Goal: Transaction & Acquisition: Purchase product/service

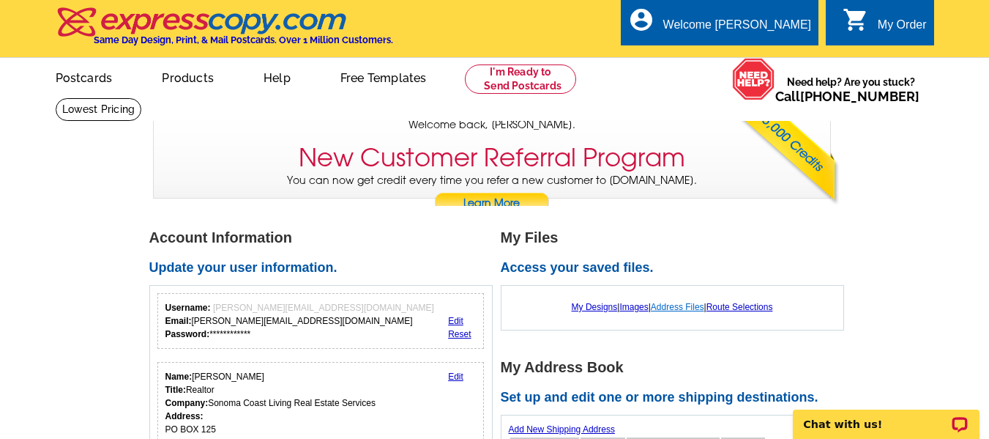
click at [676, 310] on link "Address Files" at bounding box center [677, 307] width 53 height 10
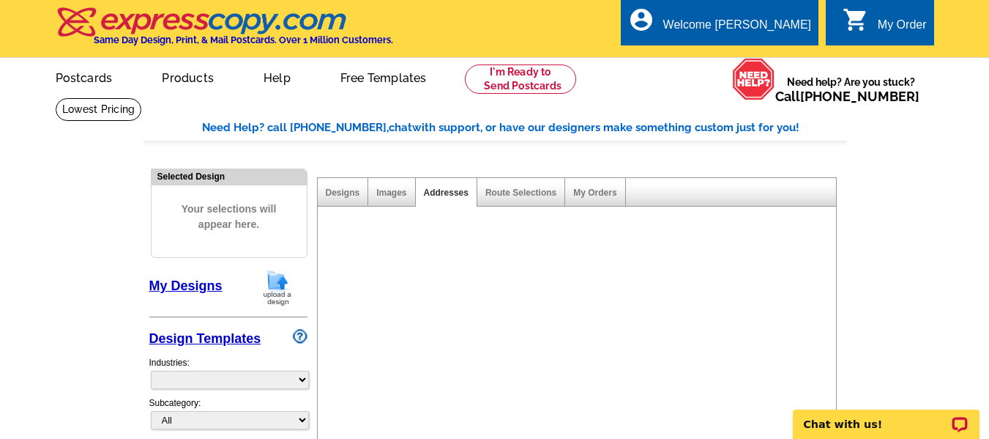
select select "785"
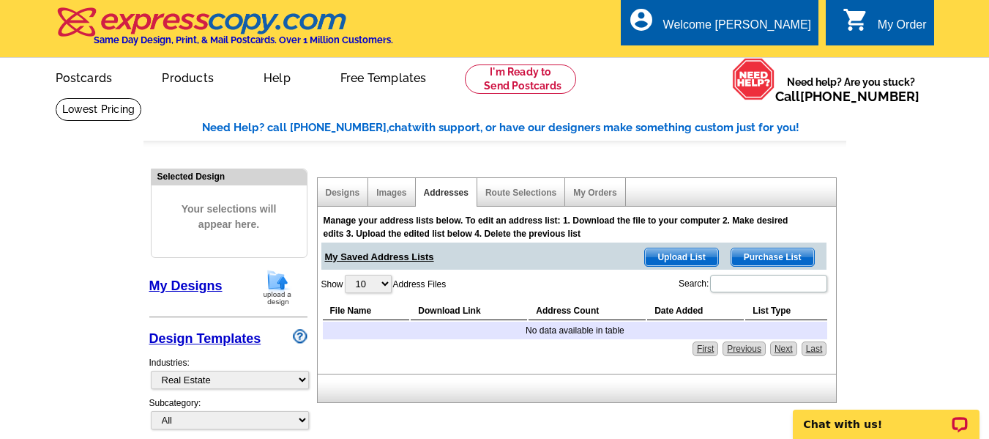
click at [683, 259] on span "Upload List" at bounding box center [681, 257] width 73 height 18
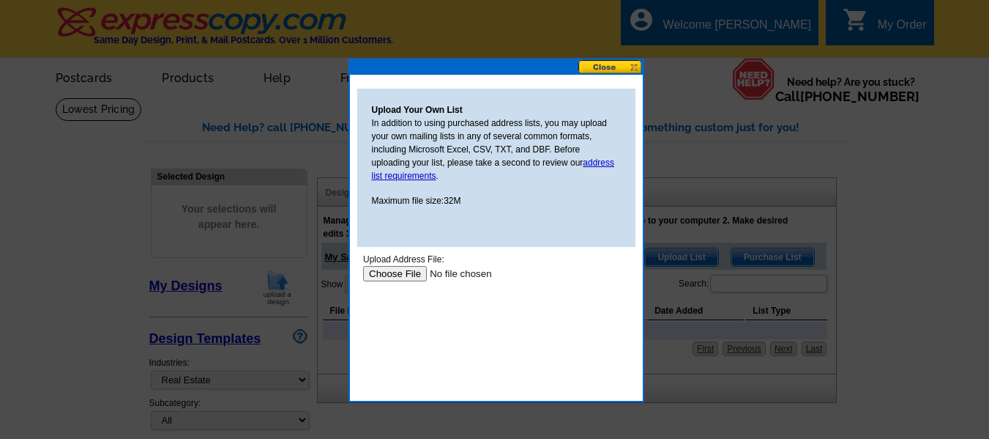
click at [683, 259] on div at bounding box center [494, 219] width 989 height 439
click at [409, 270] on input "file" at bounding box center [455, 273] width 185 height 15
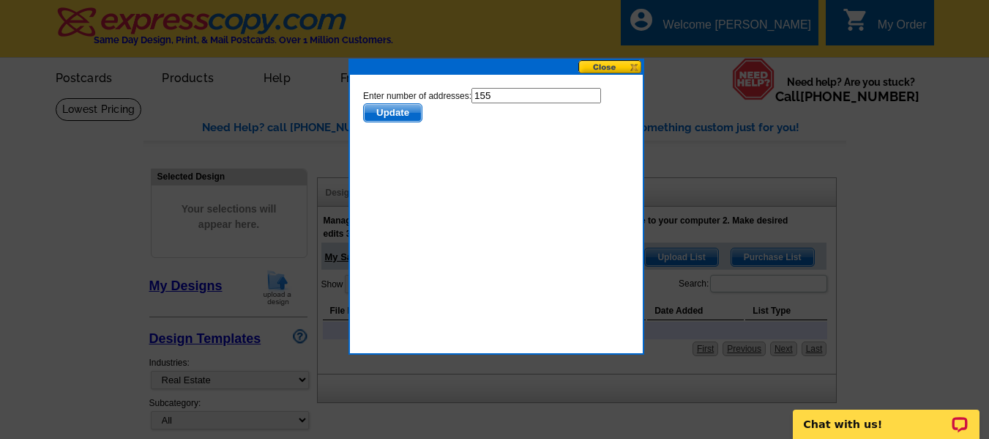
click at [400, 111] on span "Update" at bounding box center [392, 113] width 58 height 18
click at [398, 114] on span "Update" at bounding box center [392, 113] width 58 height 18
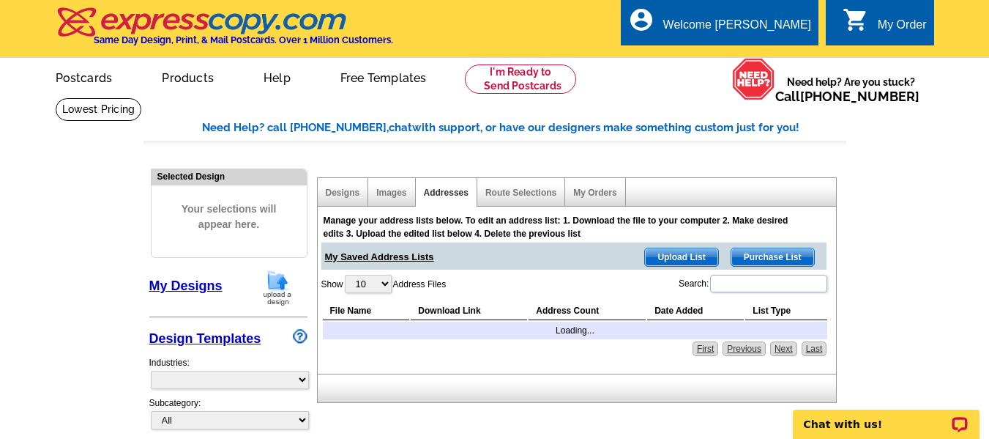
select select "785"
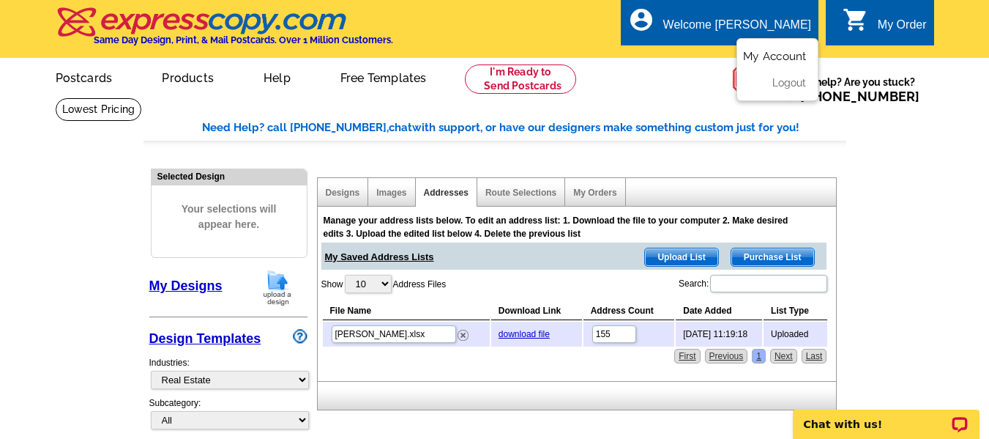
click at [776, 56] on link "My Account" at bounding box center [774, 56] width 63 height 13
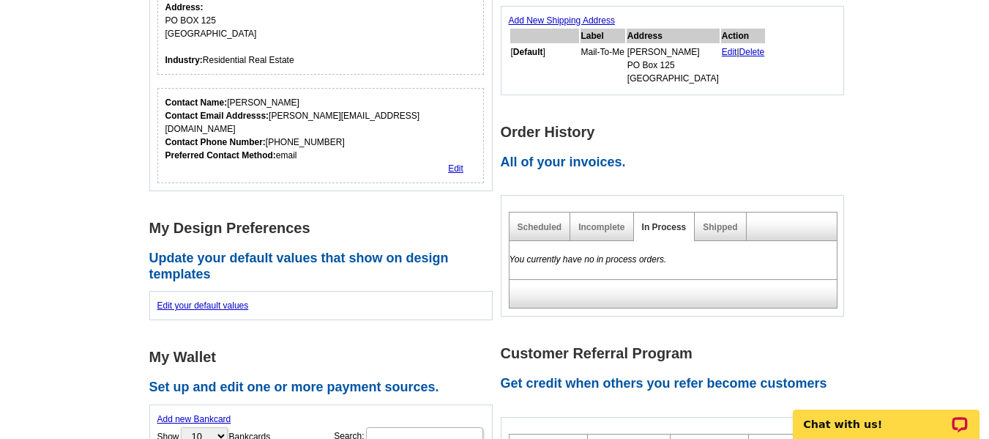
scroll to position [364, 0]
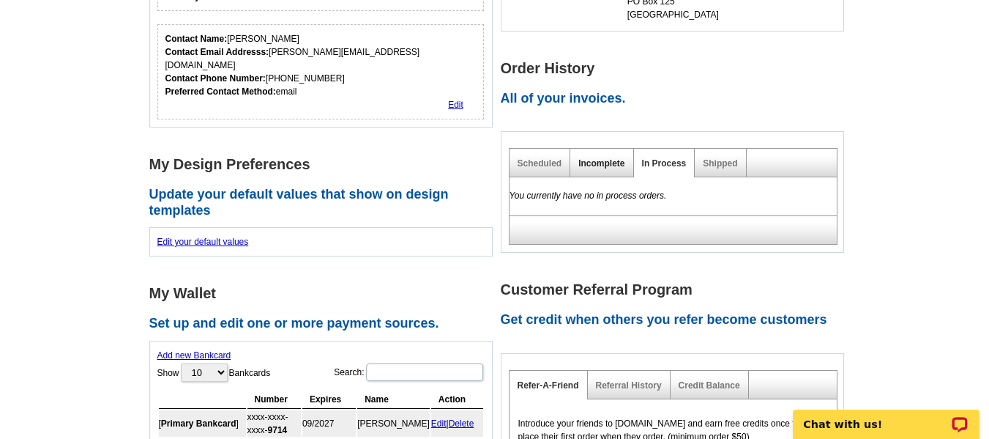
click at [597, 162] on link "Incomplete" at bounding box center [602, 163] width 46 height 10
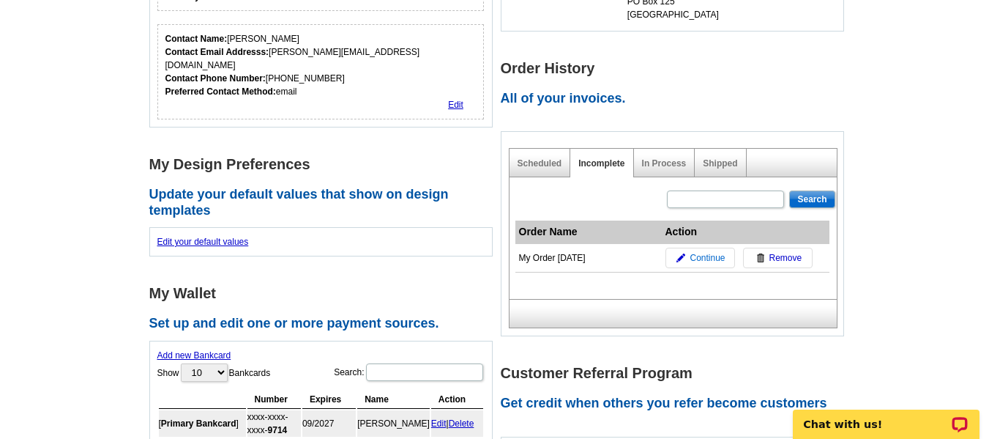
click at [698, 253] on span "Continue" at bounding box center [707, 257] width 35 height 13
click at [698, 258] on span "Continue" at bounding box center [707, 257] width 35 height 13
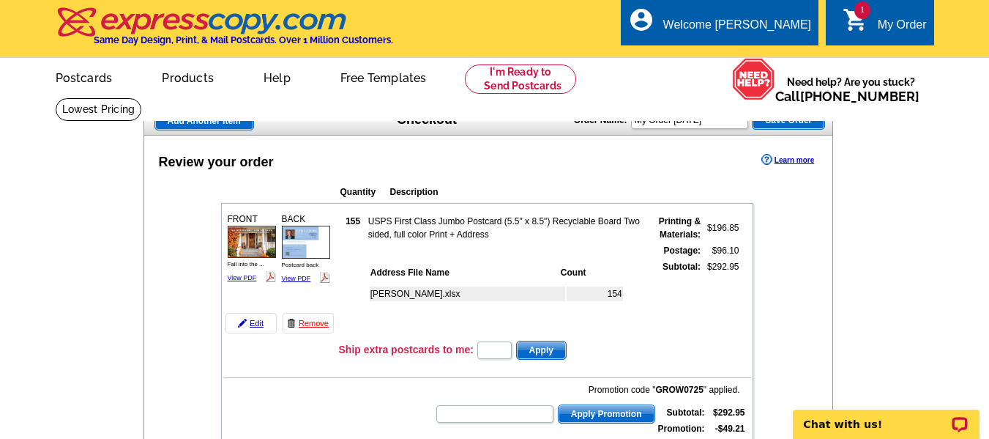
drag, startPoint x: 988, startPoint y: 88, endPoint x: 988, endPoint y: 100, distance: 12.5
click at [988, 100] on div "picture_in_picture Postcards store_mall_directory Products keyboard_arrow_down …" at bounding box center [494, 89] width 989 height 64
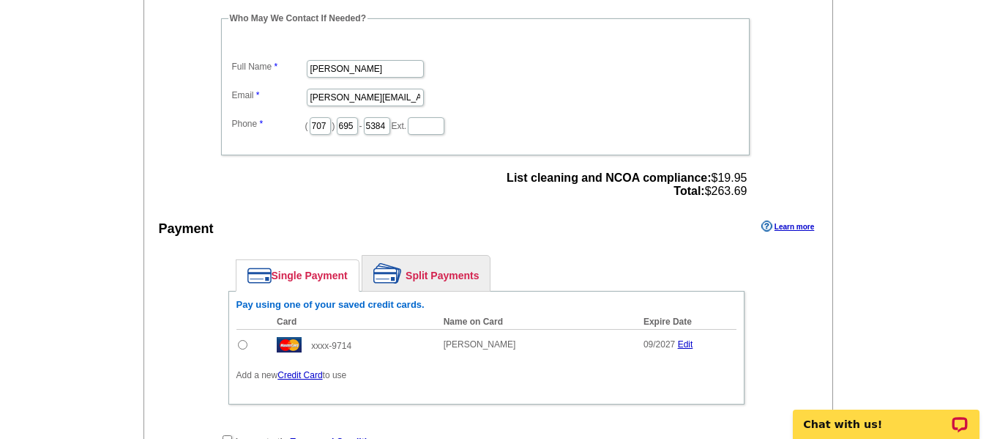
scroll to position [524, 0]
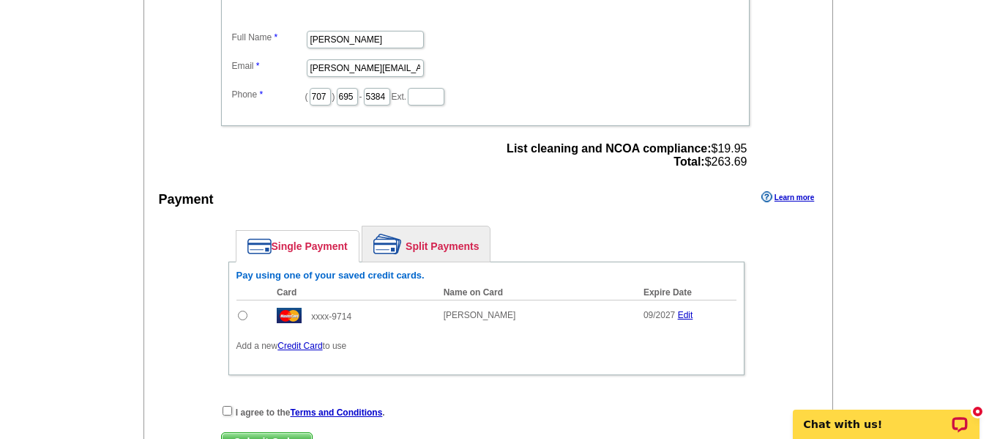
click at [245, 314] on input "radio" at bounding box center [243, 316] width 10 height 10
radio input "true"
click at [226, 407] on input "checkbox" at bounding box center [228, 411] width 10 height 10
checkbox input "true"
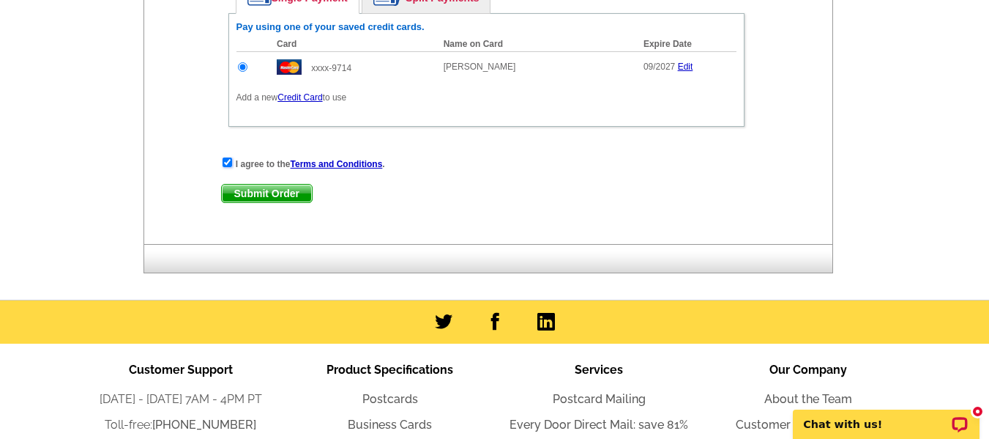
scroll to position [775, 0]
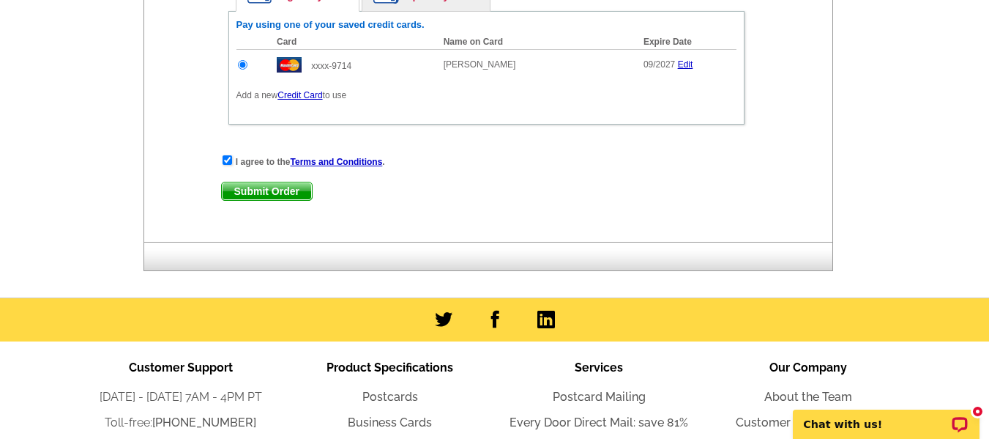
click at [290, 191] on span "Submit Order" at bounding box center [267, 191] width 90 height 18
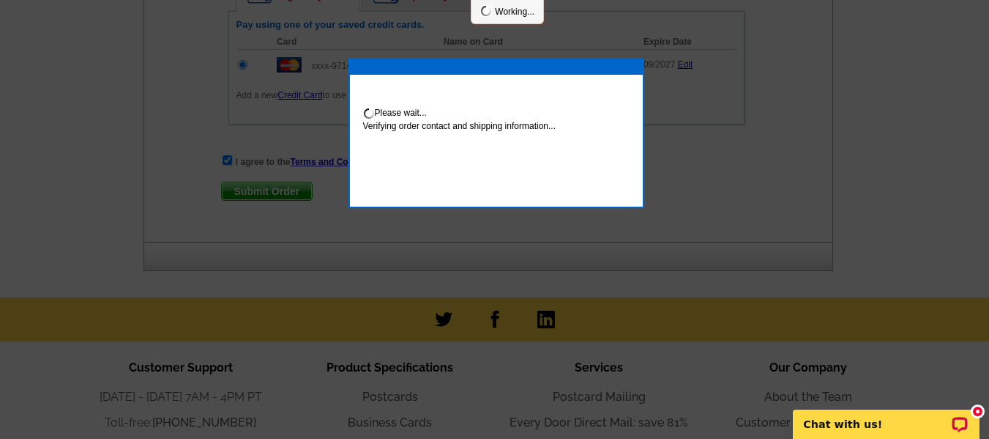
scroll to position [849, 0]
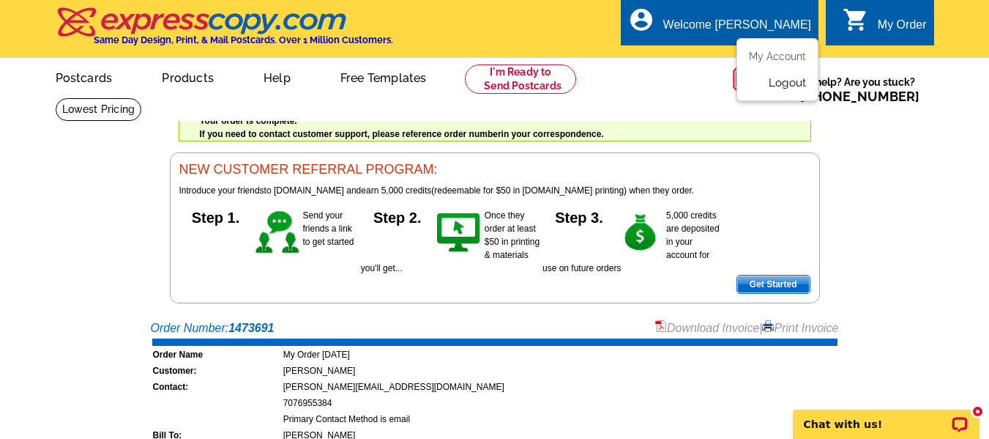
click at [771, 78] on link "Logout" at bounding box center [787, 82] width 37 height 13
